Goal: Check status: Check status

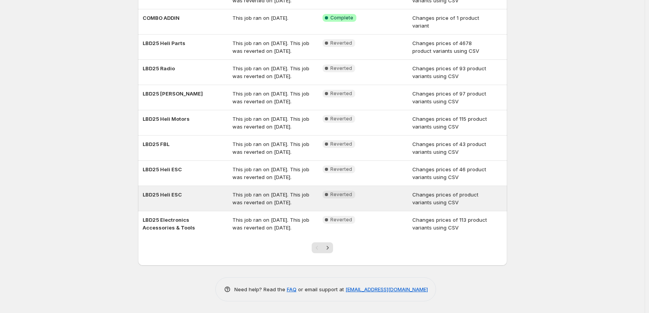
scroll to position [157, 0]
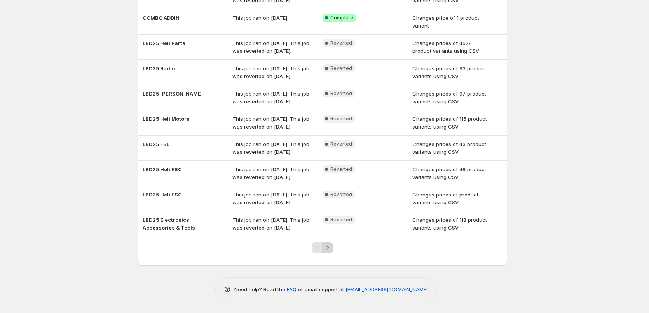
click at [327, 245] on icon "Next" at bounding box center [328, 248] width 8 height 8
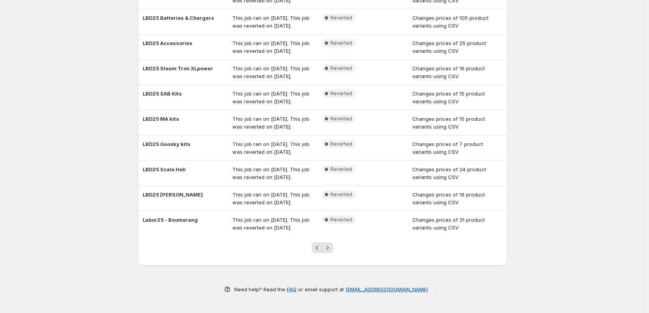
scroll to position [165, 0]
click at [331, 249] on icon "Next" at bounding box center [328, 248] width 8 height 8
click at [331, 248] on icon "Next" at bounding box center [328, 248] width 8 height 8
click at [329, 247] on icon "Next" at bounding box center [328, 247] width 2 height 3
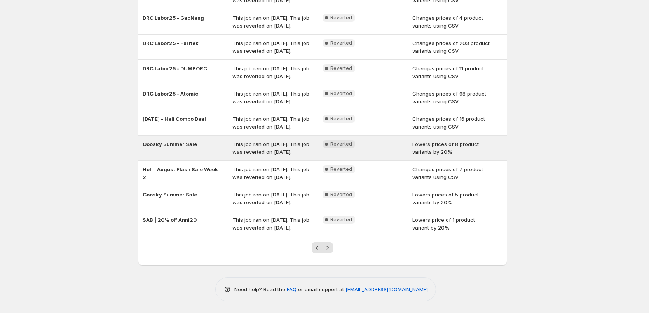
click at [287, 156] on div "This job ran on August 15, 2025. This job was reverted on September 5, 2025." at bounding box center [277, 148] width 90 height 16
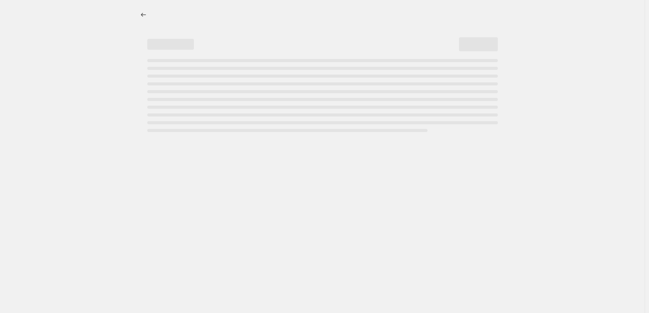
select select "percentage"
select select "tag"
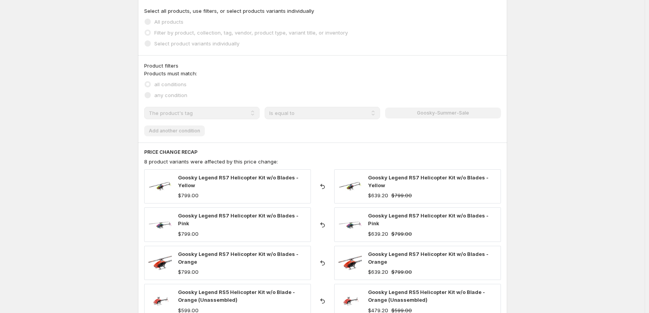
scroll to position [544, 0]
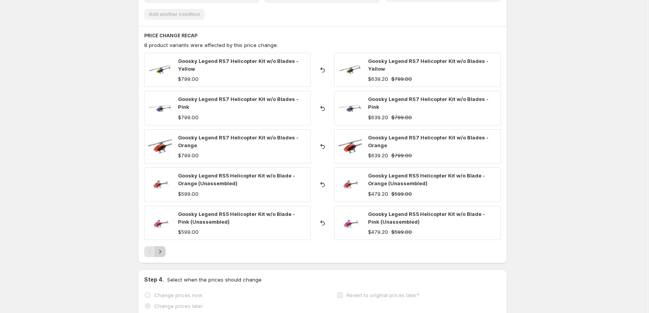
click at [161, 251] on icon "Next" at bounding box center [160, 252] width 8 height 8
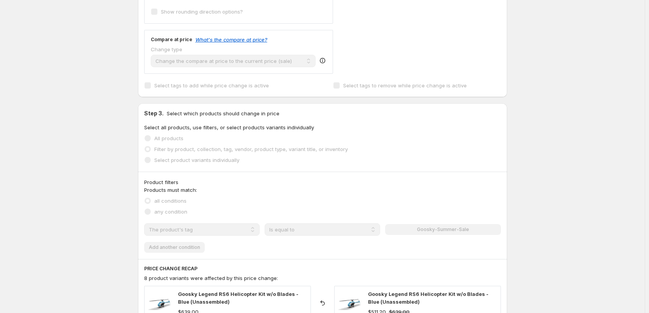
scroll to position [194, 0]
